Goal: Navigation & Orientation: Understand site structure

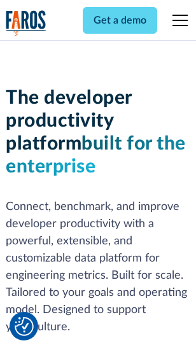
scroll to position [192, 0]
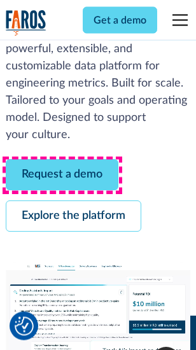
click at [62, 176] on link "Request a demo" at bounding box center [62, 175] width 113 height 31
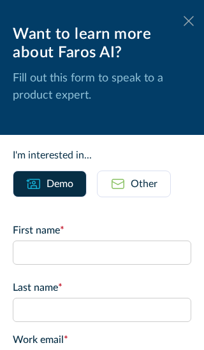
click at [183, 21] on icon at bounding box center [188, 21] width 10 height 10
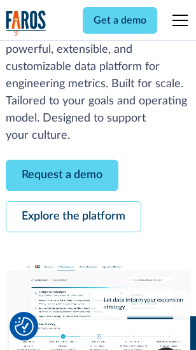
scroll to position [233, 0]
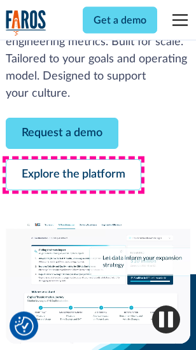
click at [73, 176] on link "Explore the platform" at bounding box center [74, 175] width 136 height 31
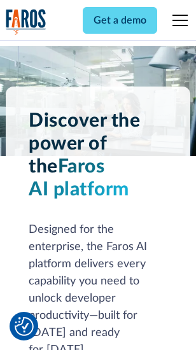
scroll to position [9709, 0]
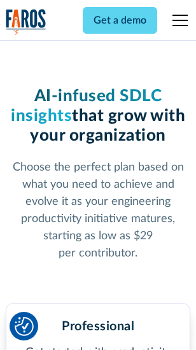
scroll to position [2024, 0]
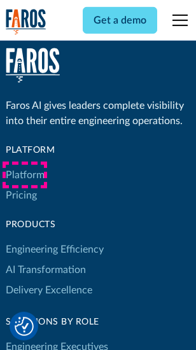
click at [25, 175] on link "Platform" at bounding box center [25, 175] width 39 height 20
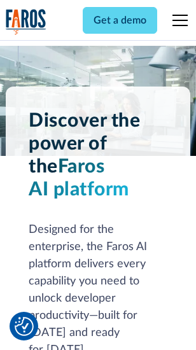
scroll to position [10118, 0]
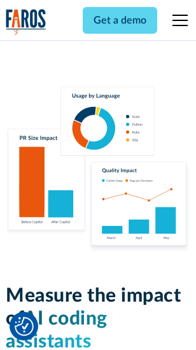
scroll to position [7958, 0]
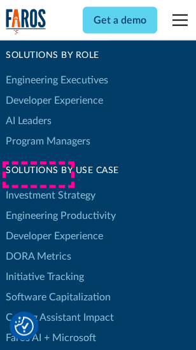
click at [38, 247] on link "DORA Metrics" at bounding box center [39, 257] width 66 height 20
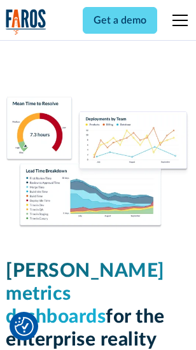
scroll to position [5645, 0]
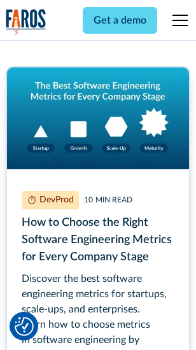
scroll to position [5803, 0]
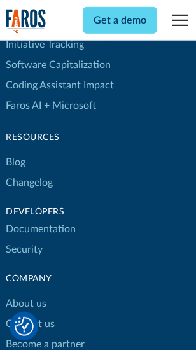
click at [29, 175] on link "Changelog" at bounding box center [29, 183] width 47 height 20
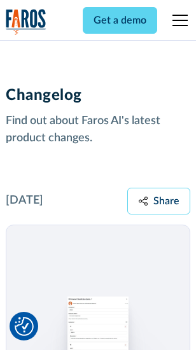
scroll to position [15627, 0]
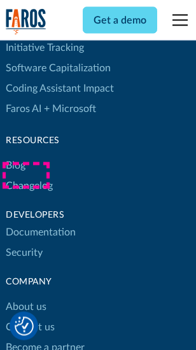
click at [25, 297] on link "About us" at bounding box center [26, 307] width 41 height 20
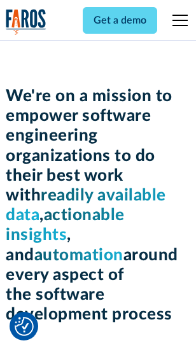
scroll to position [4411, 0]
